Goal: Task Accomplishment & Management: Use online tool/utility

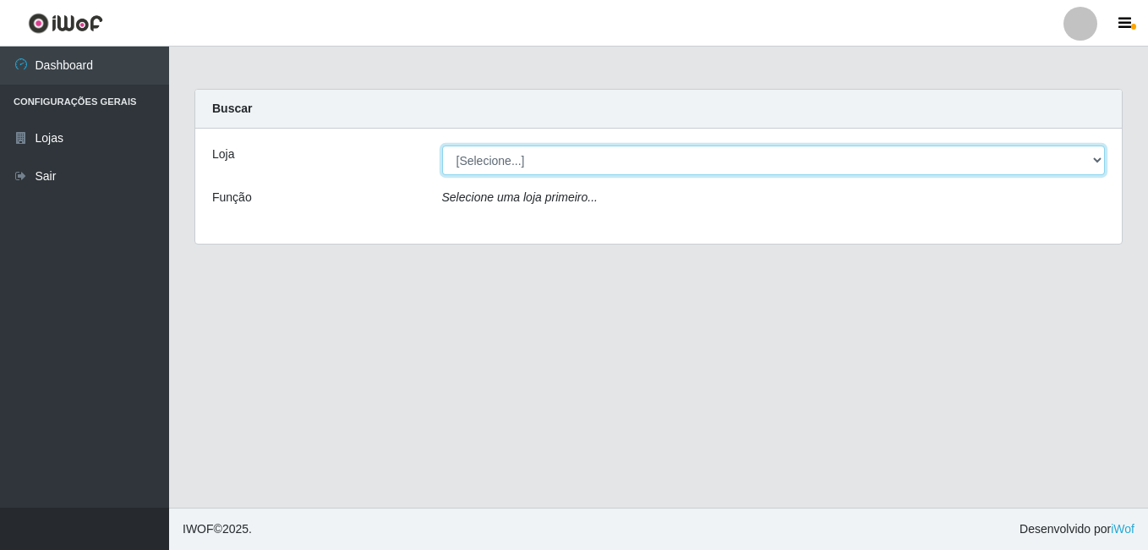
click at [651, 162] on select "[Selecione...] Ajubá Mercado" at bounding box center [774, 160] width 664 height 30
select select "402"
click at [442, 145] on select "[Selecione...] Ajubá Mercado" at bounding box center [774, 160] width 664 height 30
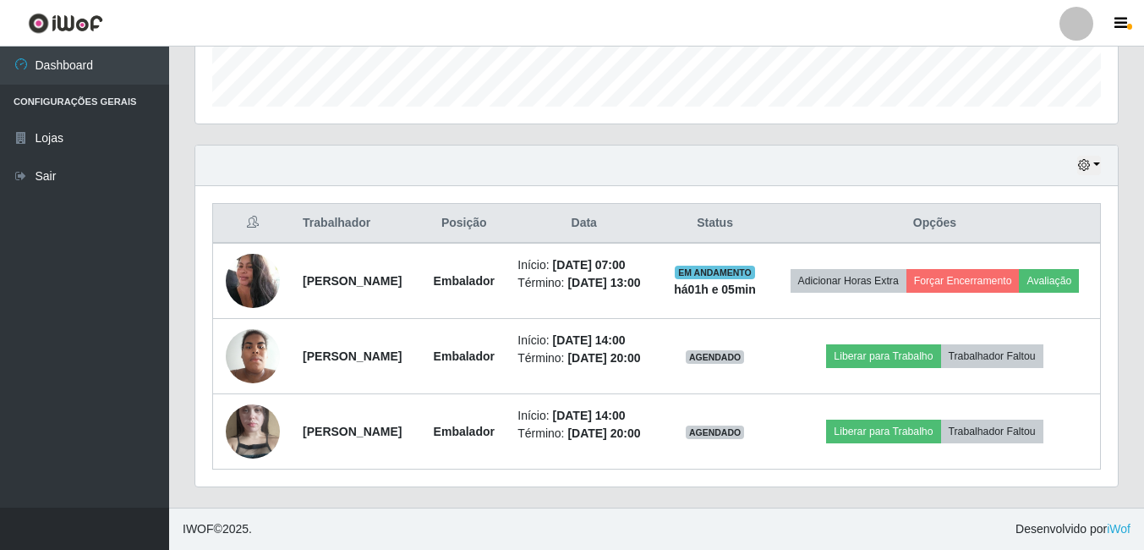
scroll to position [536, 0]
click at [1091, 156] on button "button" at bounding box center [1089, 165] width 24 height 19
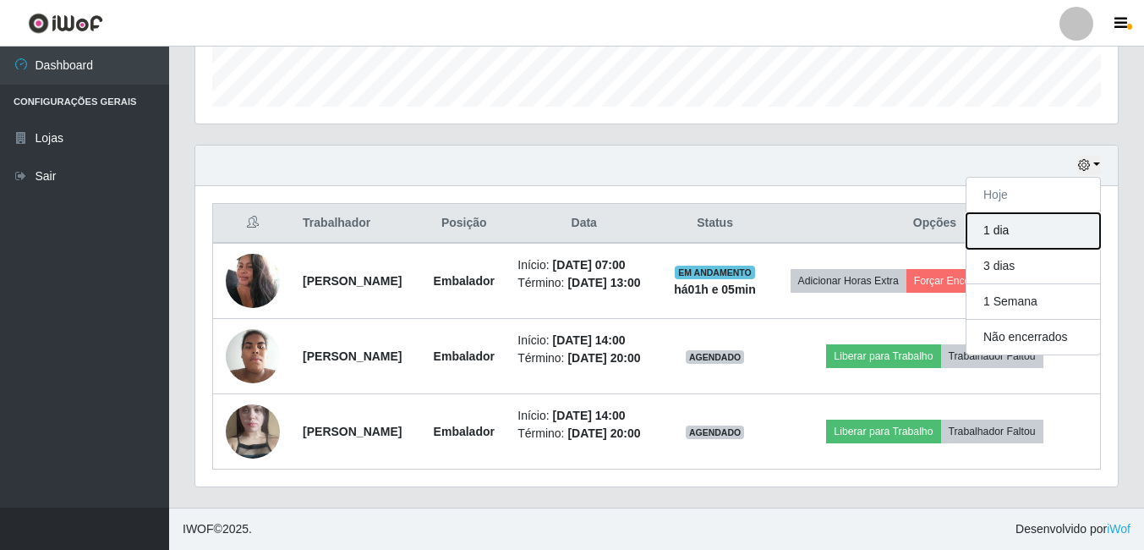
click at [1023, 213] on button "1 dia" at bounding box center [1033, 231] width 134 height 36
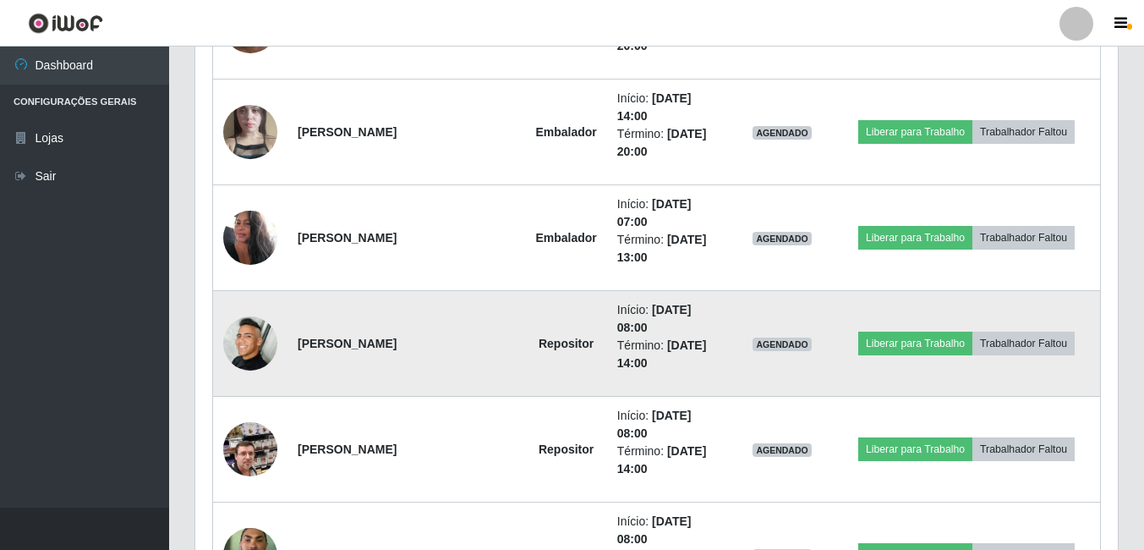
scroll to position [874, 0]
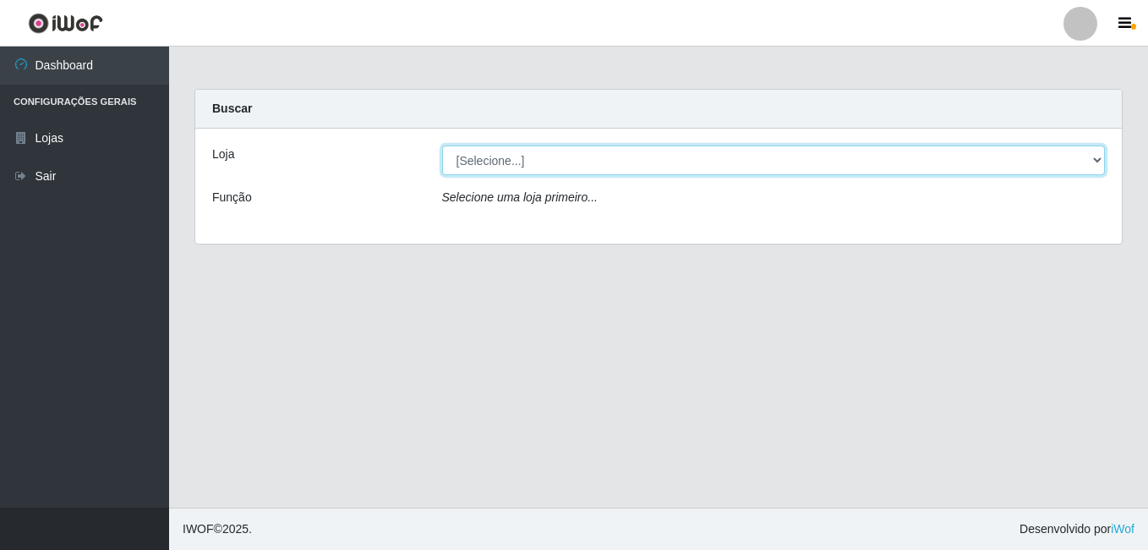
click at [1098, 161] on select "[Selecione...] Ajubá Mercado" at bounding box center [774, 160] width 664 height 30
select select "402"
click at [442, 145] on select "[Selecione...] Ajubá Mercado" at bounding box center [774, 160] width 664 height 30
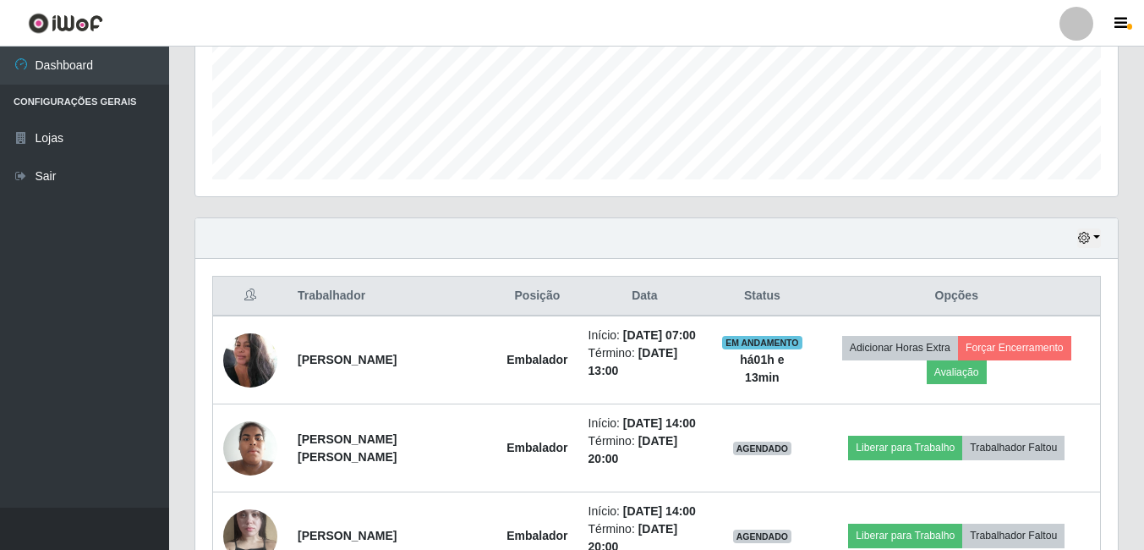
scroll to position [526, 0]
